Goal: Find specific page/section: Find specific page/section

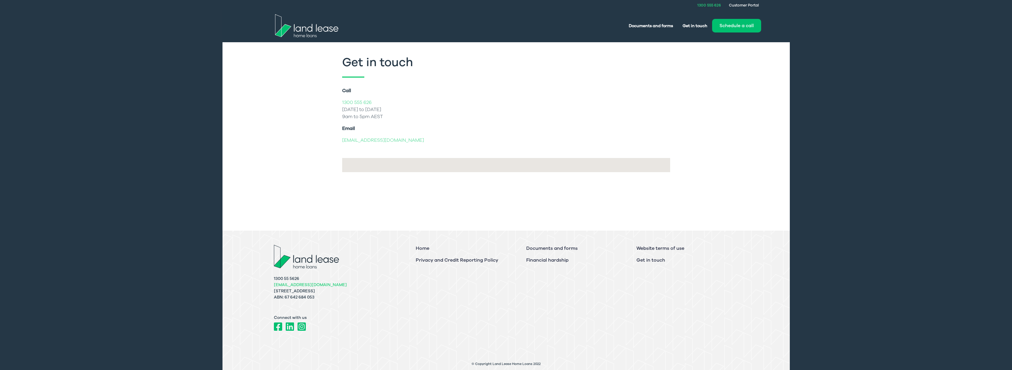
click at [318, 31] on img at bounding box center [306, 25] width 63 height 23
